Goal: Navigation & Orientation: Find specific page/section

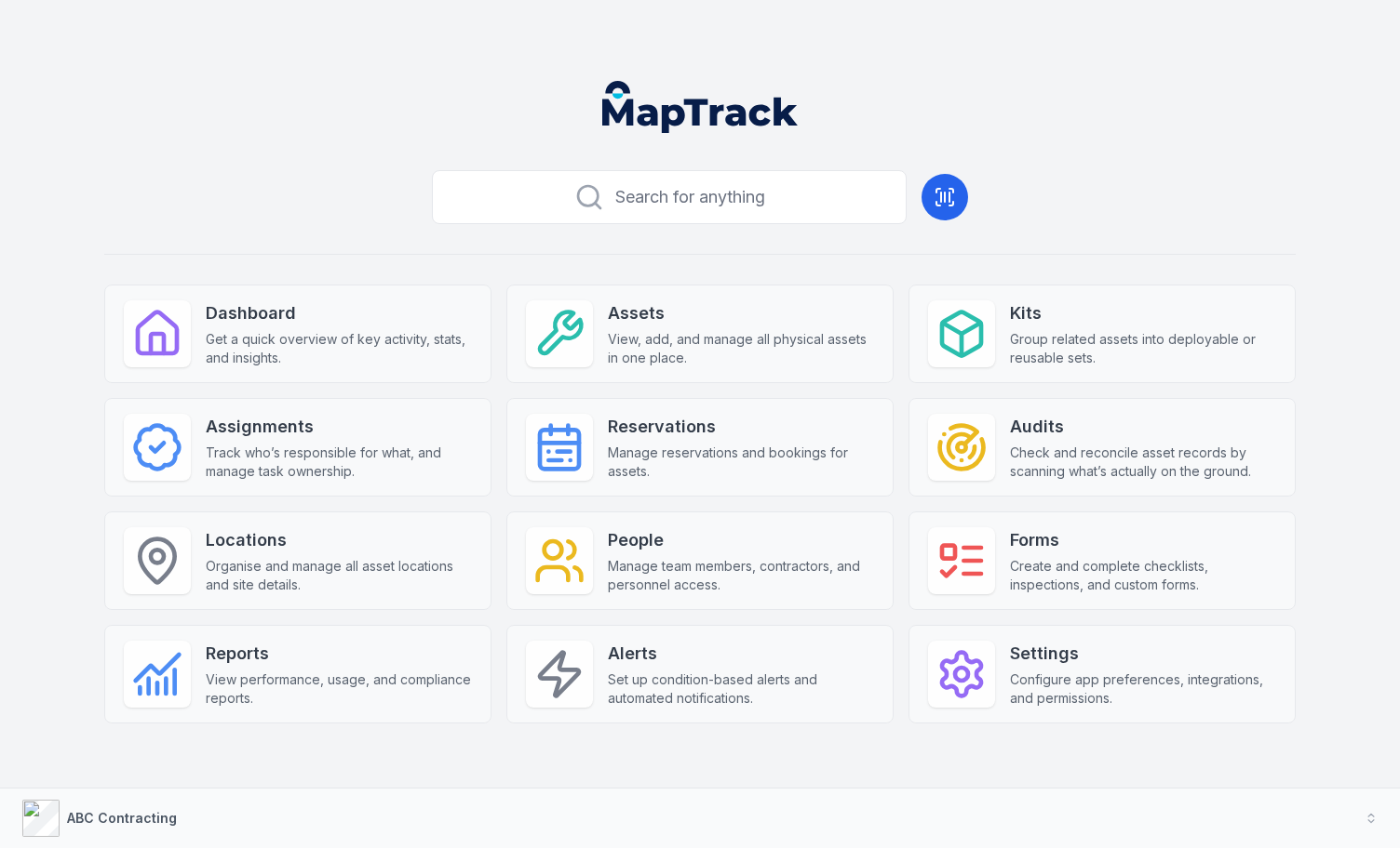
click at [513, 102] on header at bounding box center [700, 114] width 1355 height 97
click at [208, 809] on button "ABC Contracting" at bounding box center [700, 818] width 1400 height 59
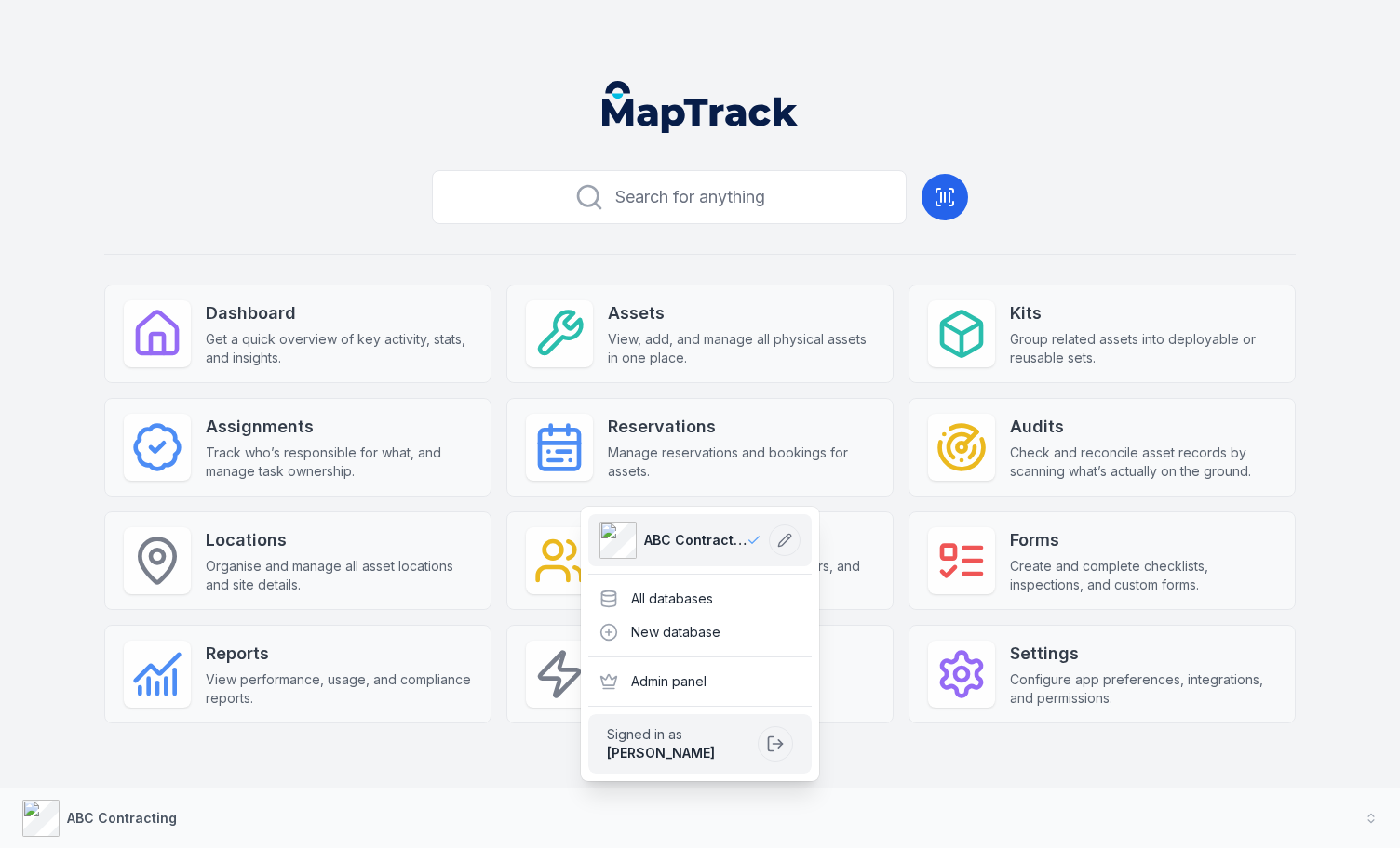
click at [479, 161] on main "Search for anything Dashboard Get a quick overview of key activity, stats, and …" at bounding box center [700, 424] width 1355 height 717
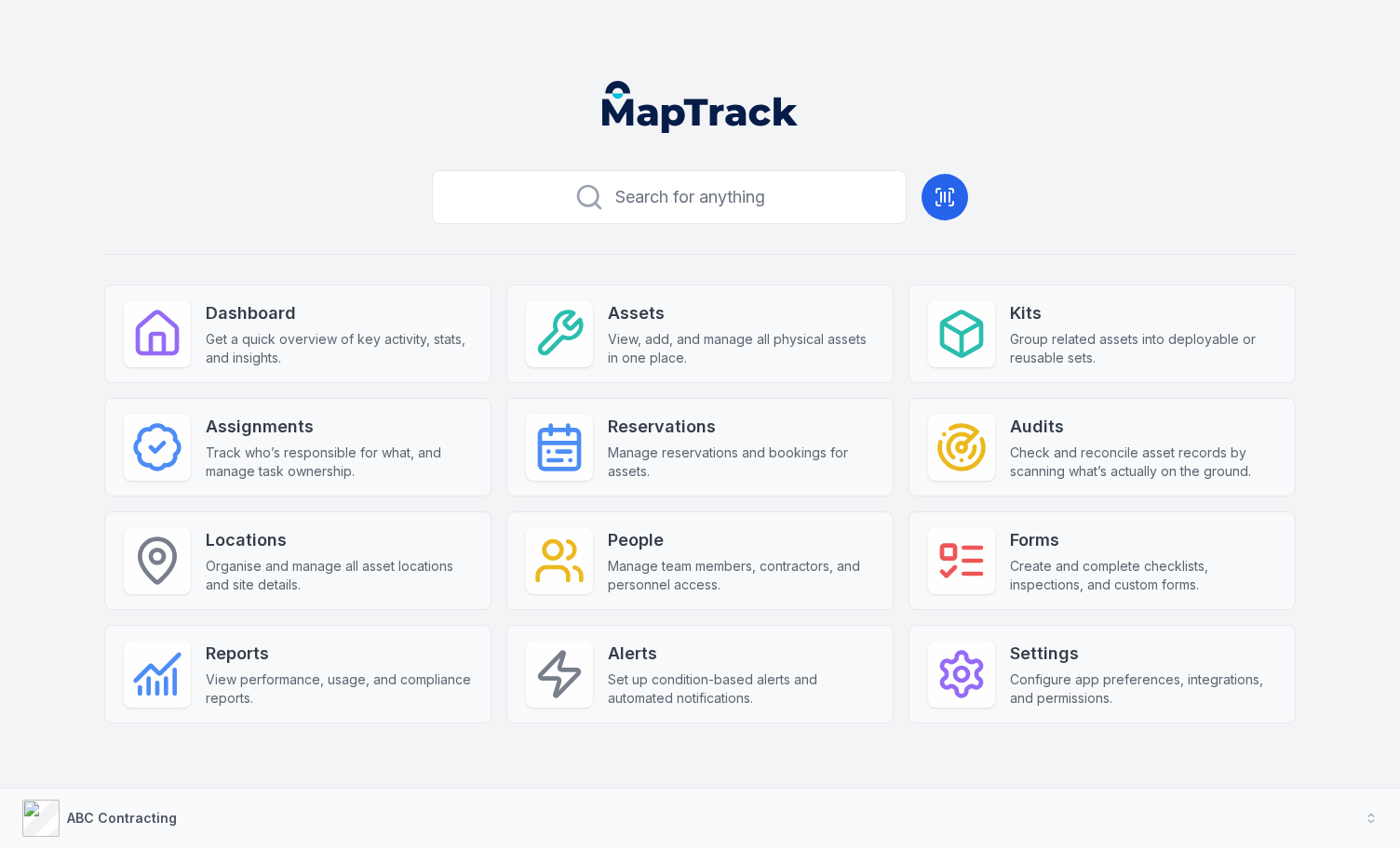
click at [1188, 192] on div "Search for anything Dashboard Get a quick overview of key activity, stats, and …" at bounding box center [700, 472] width 1191 height 620
click at [1034, 191] on div "Search for anything Dashboard Get a quick overview of key activity, stats, and …" at bounding box center [700, 472] width 1191 height 620
click at [1079, 187] on div "Search for anything Dashboard Get a quick overview of key activity, stats, and …" at bounding box center [700, 472] width 1191 height 620
click at [1122, 185] on div "Search for anything Dashboard Get a quick overview of key activity, stats, and …" at bounding box center [700, 472] width 1191 height 620
click at [1121, 104] on header at bounding box center [700, 114] width 1355 height 97
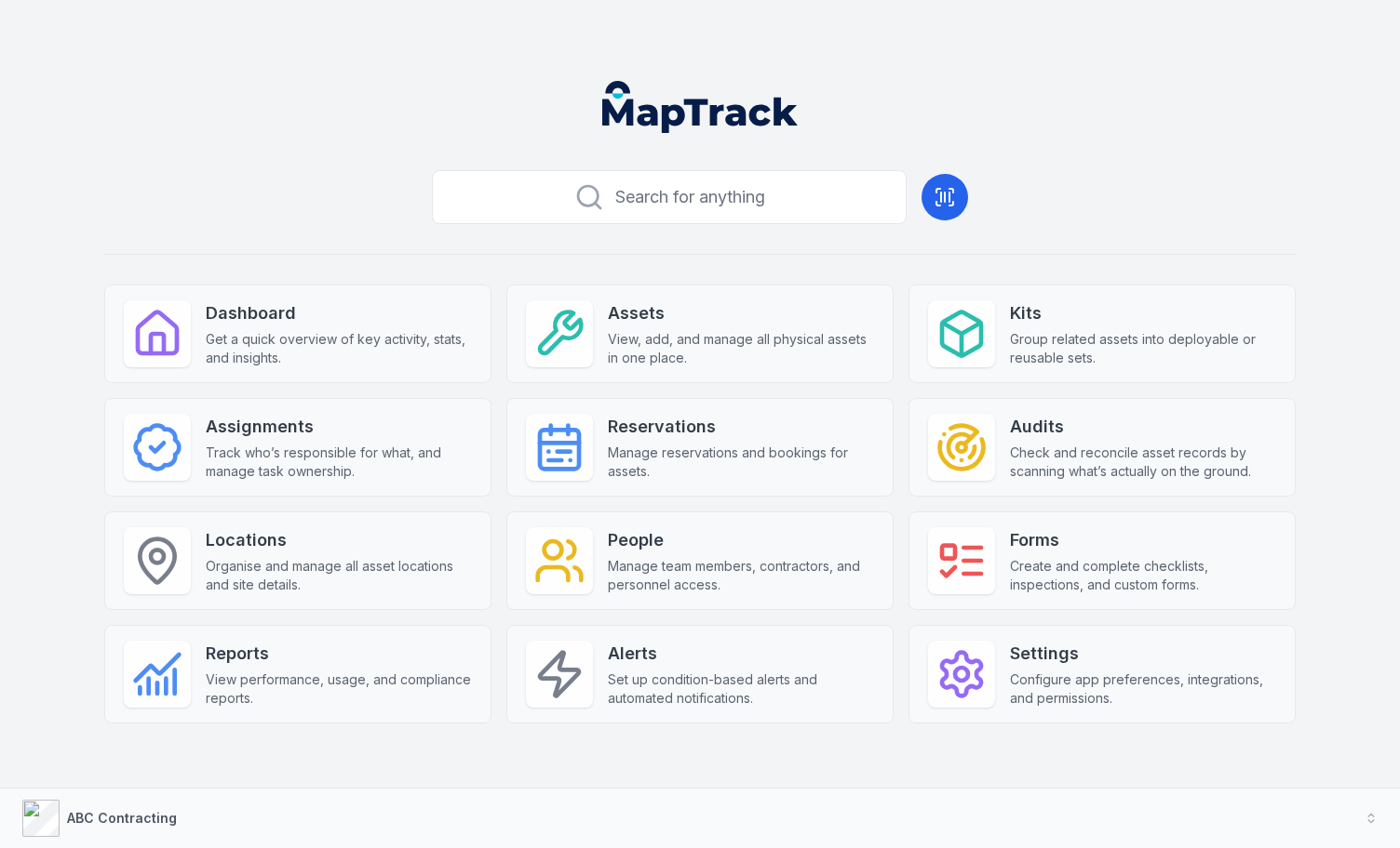
click at [1121, 104] on header at bounding box center [700, 114] width 1355 height 97
